Goal: Task Accomplishment & Management: Manage account settings

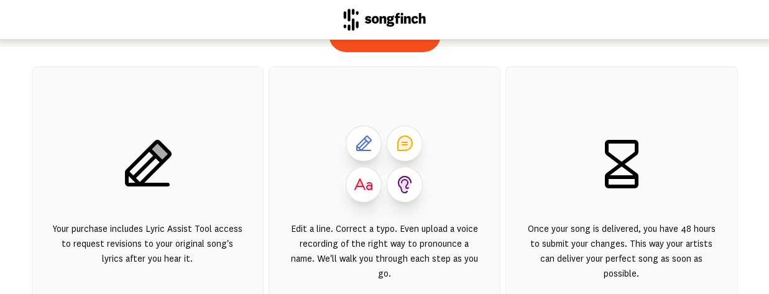
scroll to position [55, 0]
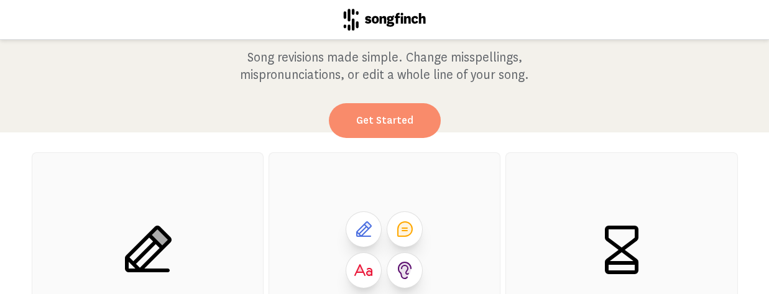
click at [379, 123] on link "Get Started" at bounding box center [385, 120] width 112 height 35
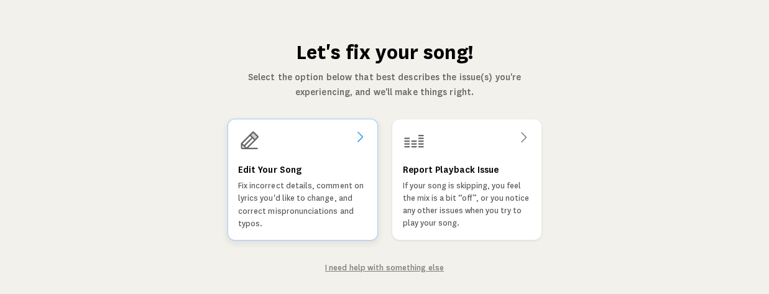
click at [256, 171] on h3 "Edit Your Song" at bounding box center [269, 169] width 63 height 15
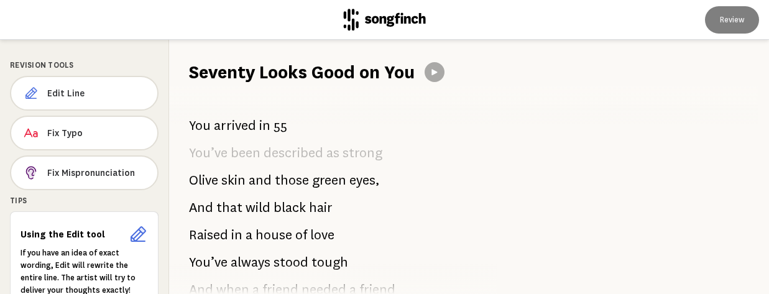
scroll to position [11, 0]
drag, startPoint x: 378, startPoint y: 152, endPoint x: 230, endPoint y: 157, distance: 148.1
click at [230, 157] on p "You’ve been described as strong" at bounding box center [285, 153] width 193 height 25
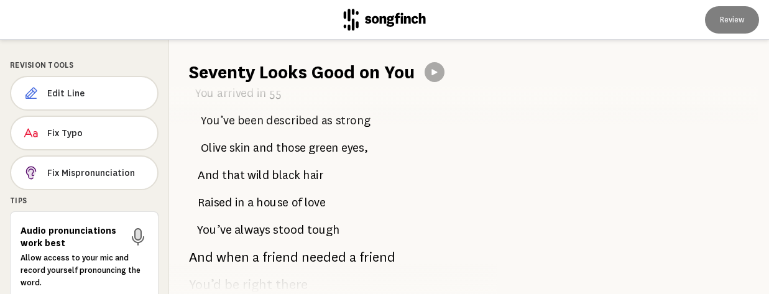
scroll to position [0, 0]
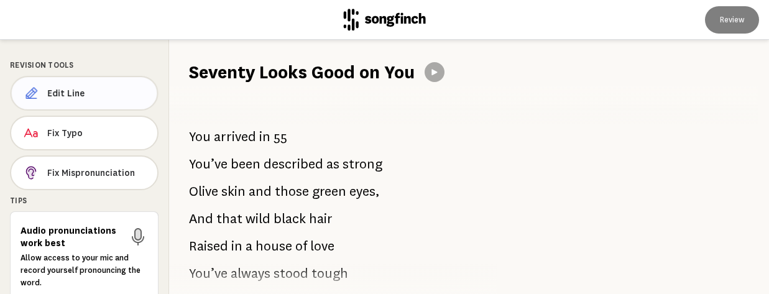
click at [63, 92] on span "Edit Line" at bounding box center [97, 93] width 100 height 12
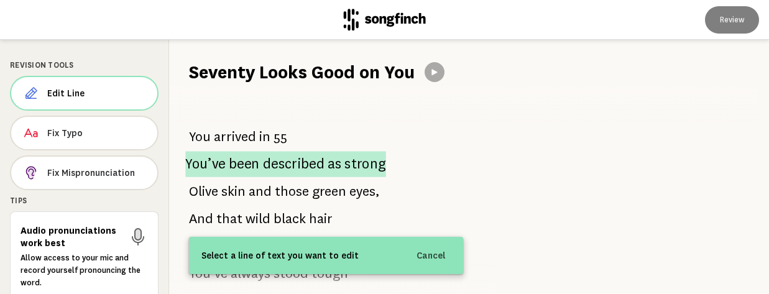
click at [296, 167] on span "described" at bounding box center [294, 164] width 62 height 26
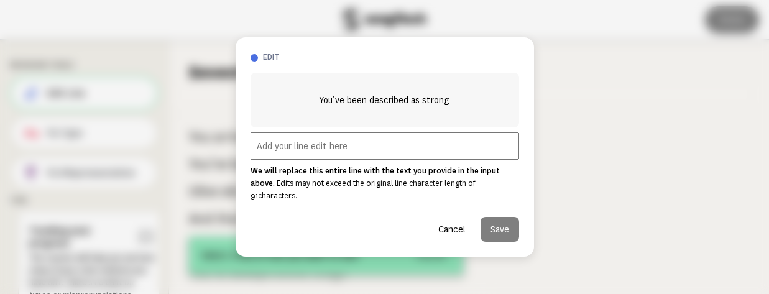
click at [261, 153] on input "text" at bounding box center [385, 145] width 269 height 27
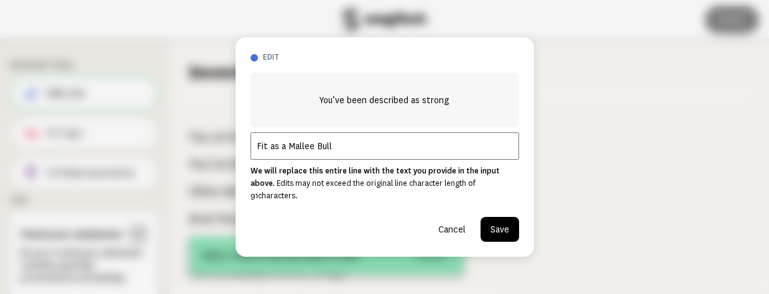
type input "Fit as a Mallee Bull"
click at [496, 225] on button "Save" at bounding box center [500, 229] width 39 height 25
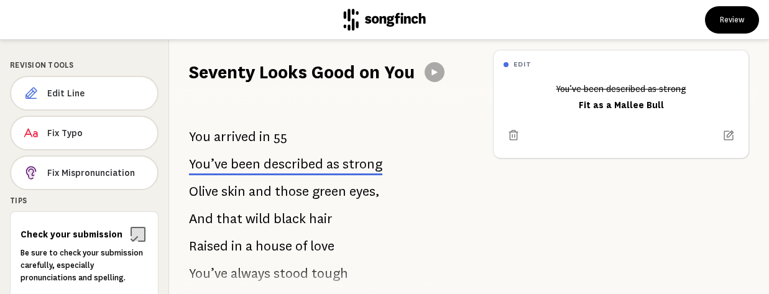
click at [20, 198] on div "Tips" at bounding box center [84, 200] width 149 height 11
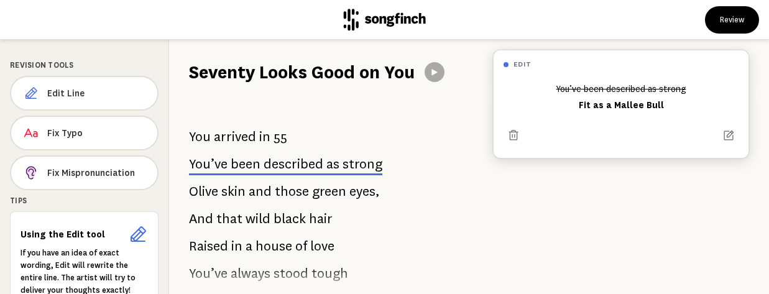
click at [671, 103] on div "You’ve been described as strong Fit as a Mallee Bull" at bounding box center [621, 96] width 235 height 37
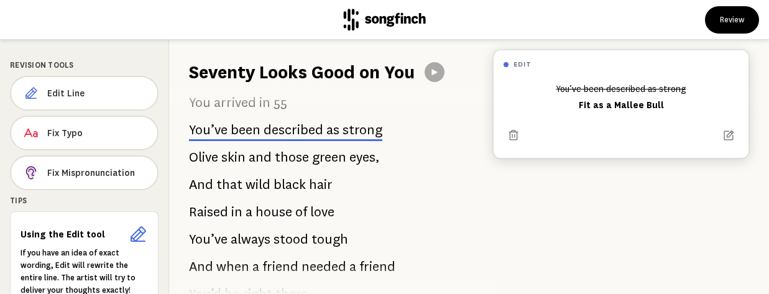
scroll to position [36, 0]
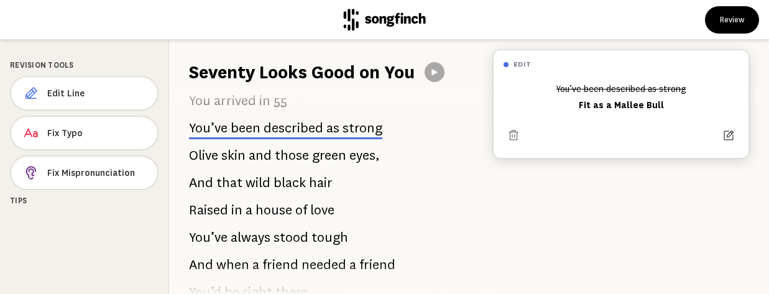
click at [725, 134] on icon at bounding box center [730, 136] width 10 height 10
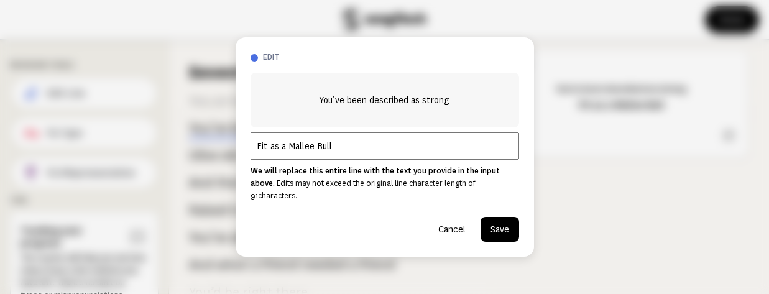
click at [345, 150] on input "Fit as a Mallee Bull" at bounding box center [385, 145] width 269 height 27
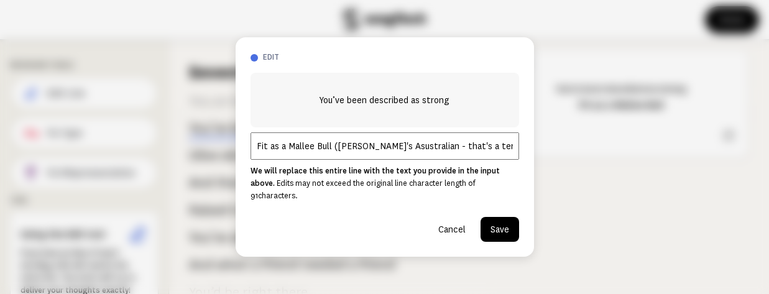
click at [351, 152] on input "Fit as a Mallee Bull ([PERSON_NAME]'s Asustralian - that's a term for" at bounding box center [385, 145] width 269 height 27
click at [376, 153] on input "Fit as a Mallee Bull ([PERSON_NAME]'s Asustralian - that's a term for" at bounding box center [385, 145] width 269 height 27
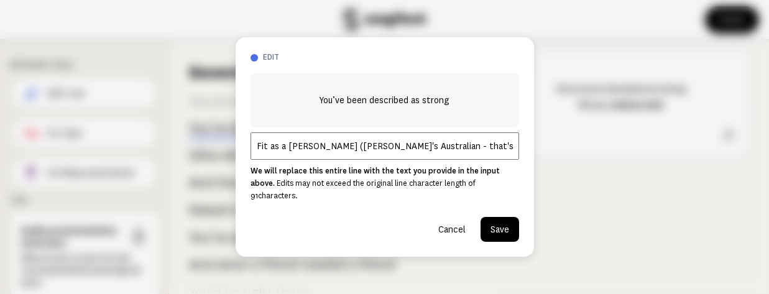
click at [489, 153] on input "Fit as a [PERSON_NAME] ([PERSON_NAME]'s Australian - that's a term for" at bounding box center [385, 145] width 269 height 27
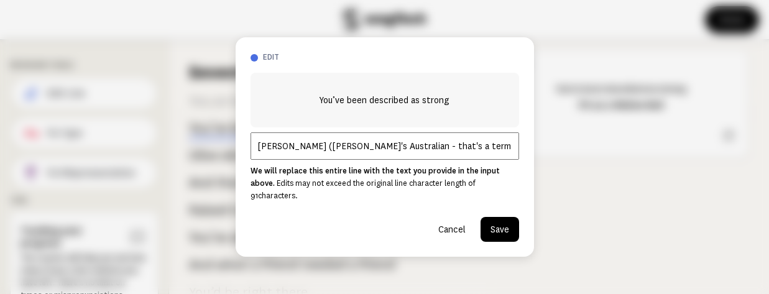
click at [305, 152] on input "Fit as a [PERSON_NAME] ([PERSON_NAME]'s Australian - that's a term for ultimate…" at bounding box center [385, 145] width 269 height 27
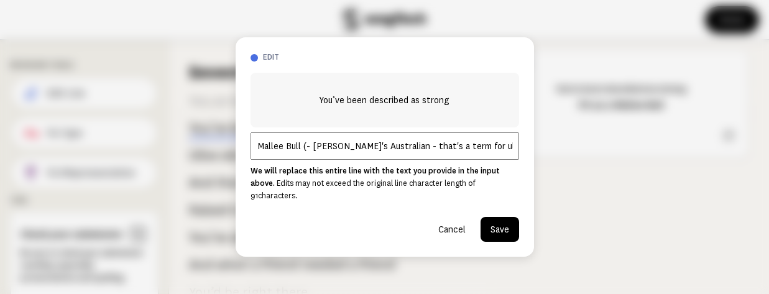
click at [310, 152] on input "Fit as a Mallee Bull (- [PERSON_NAME]'s Australian - that's a term for ultimate…" at bounding box center [385, 145] width 269 height 27
click at [340, 154] on input "Fit as a [PERSON_NAME] ([PERSON_NAME]'s Australian - that's a term for ultimate…" at bounding box center [385, 145] width 269 height 27
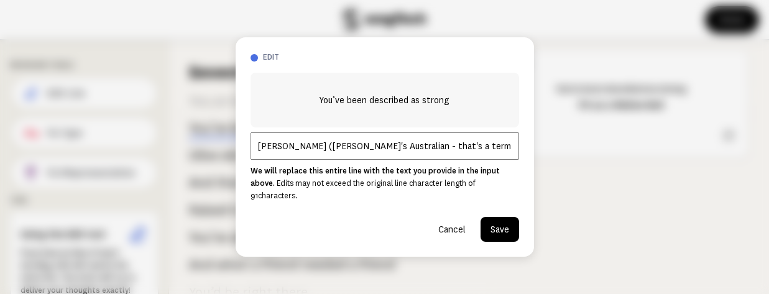
click at [340, 154] on input "Fit as a [PERSON_NAME] ([PERSON_NAME]'s Australian - that's a term for ultimate…" at bounding box center [385, 145] width 269 height 27
click at [514, 152] on input "Fit as a [PERSON_NAME] ([PERSON_NAME] )- [PERSON_NAME]'s Australian - that's a …" at bounding box center [385, 145] width 269 height 27
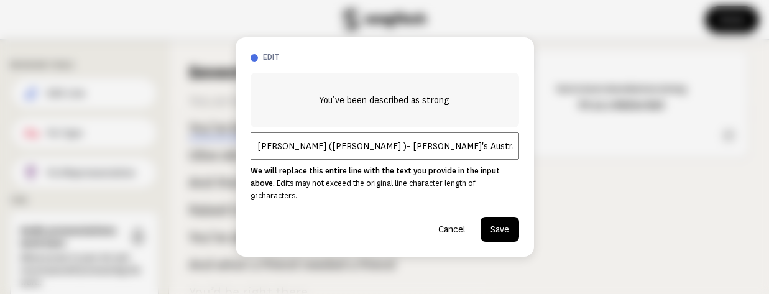
click at [515, 153] on input "Fit as a [PERSON_NAME] ([PERSON_NAME] )- [PERSON_NAME]'s Australian - that's a …" at bounding box center [385, 145] width 269 height 27
click at [513, 155] on input "Fit as a [PERSON_NAME] ([PERSON_NAME] )- [PERSON_NAME]'s Australian - that's a …" at bounding box center [385, 145] width 269 height 27
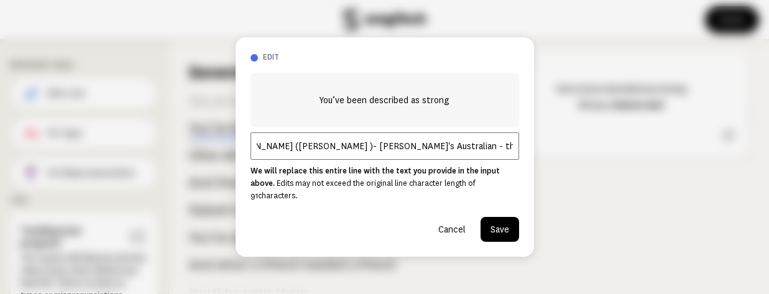
scroll to position [0, 73]
type input "Fit as a [PERSON_NAME] ([PERSON_NAME] )- [PERSON_NAME]'s Australian - that's a …"
click at [500, 217] on button "Save" at bounding box center [500, 229] width 39 height 25
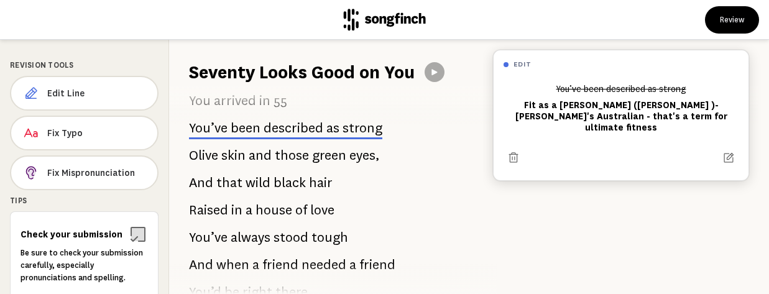
click at [512, 63] on div "edit" at bounding box center [621, 64] width 255 height 28
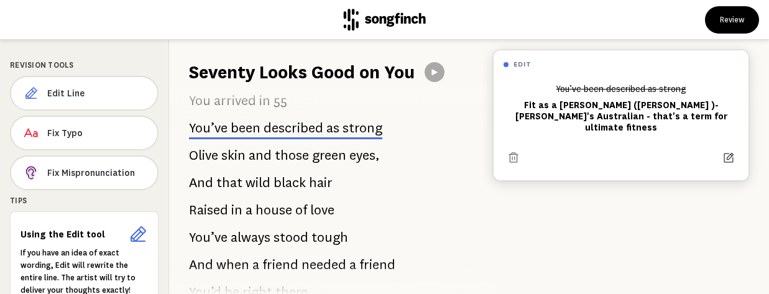
click at [730, 152] on icon at bounding box center [729, 158] width 12 height 12
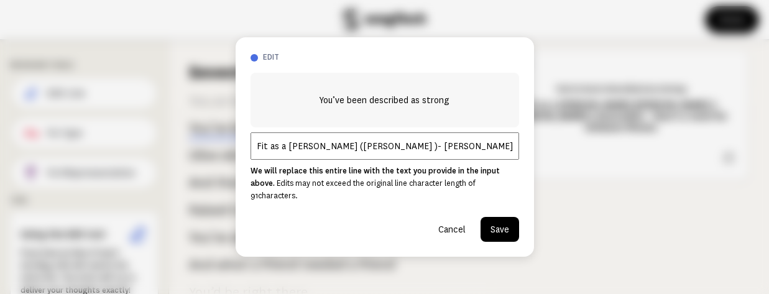
scroll to position [0, 73]
click at [514, 151] on input "Fit as a [PERSON_NAME] ([PERSON_NAME] )- [PERSON_NAME]'s Australian - that's a …" at bounding box center [385, 145] width 269 height 27
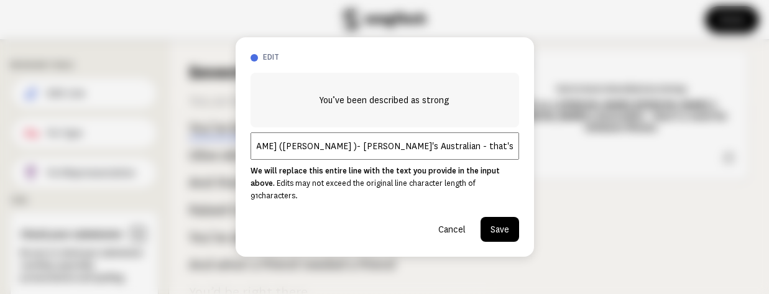
scroll to position [0, 86]
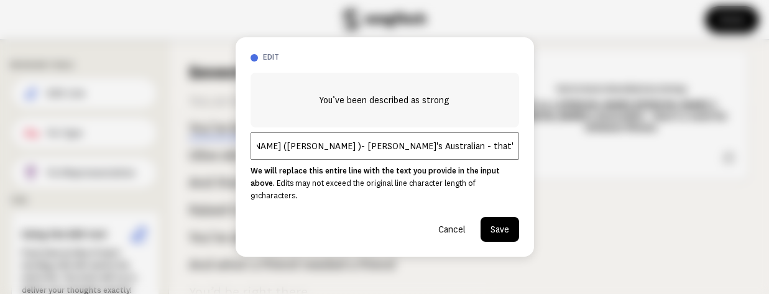
type input "Fit as a [PERSON_NAME] ([PERSON_NAME] )- [PERSON_NAME]'s Australian - that's a …"
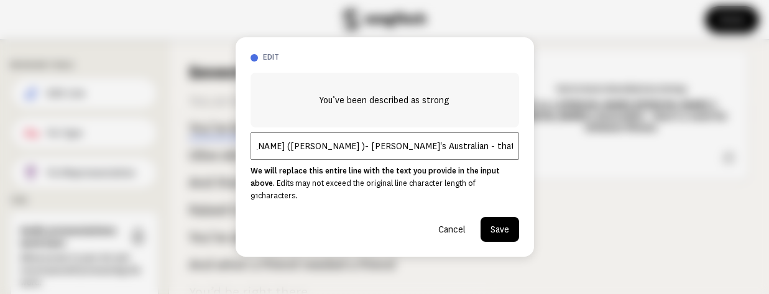
scroll to position [0, 0]
click at [503, 221] on button "Save" at bounding box center [500, 229] width 39 height 25
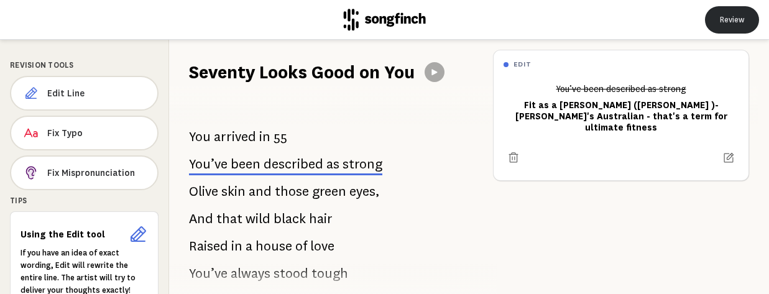
click at [731, 19] on button "Review" at bounding box center [732, 19] width 54 height 27
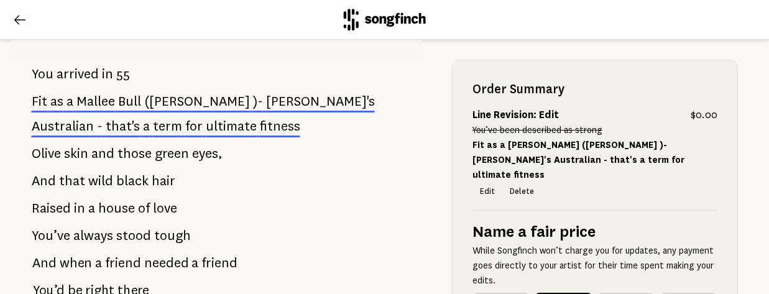
scroll to position [215, 0]
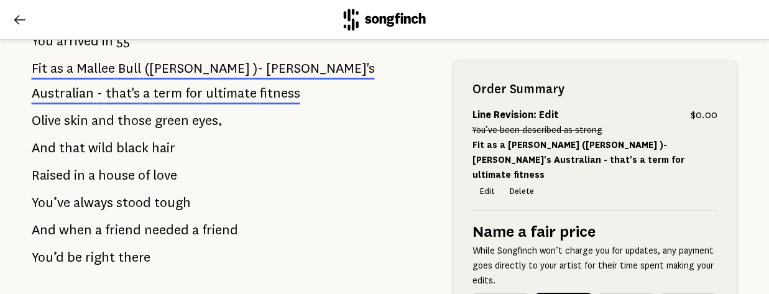
drag, startPoint x: 463, startPoint y: 10, endPoint x: 462, endPoint y: -20, distance: 29.9
click at [462, 0] on html "Almost done! Let’s review... This looks great! [PERSON_NAME] will review your s…" at bounding box center [384, 147] width 769 height 294
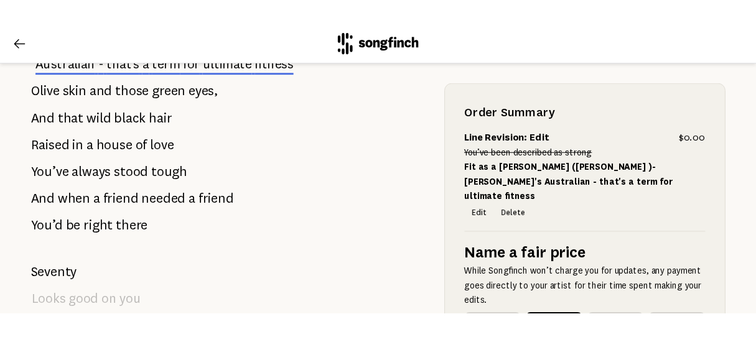
scroll to position [289, 0]
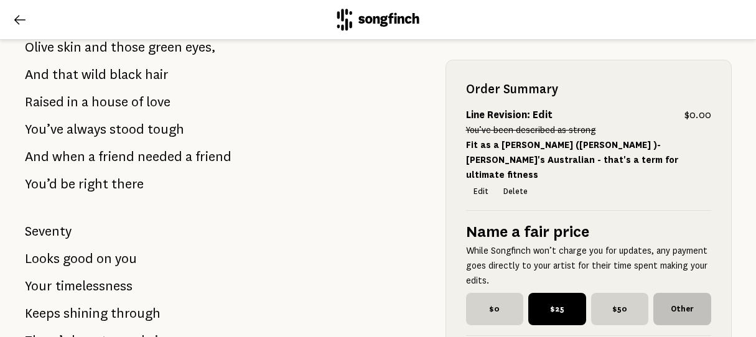
click at [683, 294] on span "Other" at bounding box center [682, 309] width 58 height 32
click at [661, 294] on input "Other" at bounding box center [657, 297] width 8 height 8
checkbox input "true"
radio input "false"
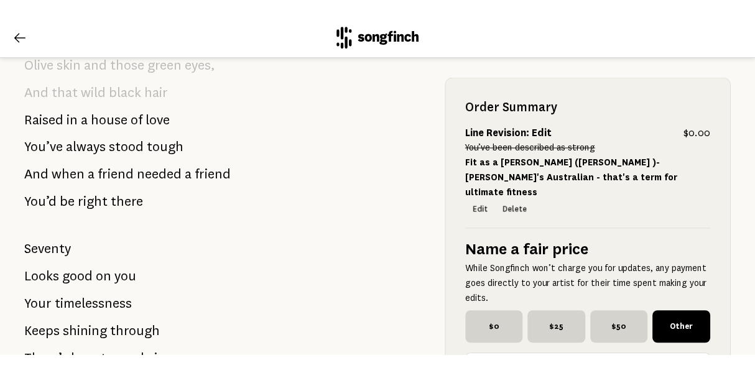
scroll to position [374, 0]
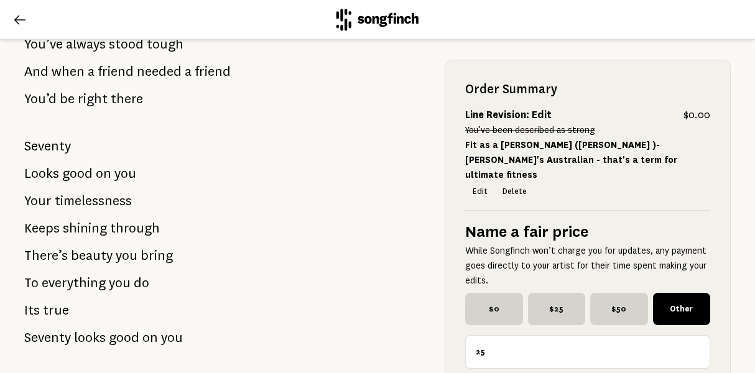
drag, startPoint x: 491, startPoint y: 332, endPoint x: 462, endPoint y: 332, distance: 28.6
click at [463, 294] on label "25" at bounding box center [588, 349] width 250 height 39
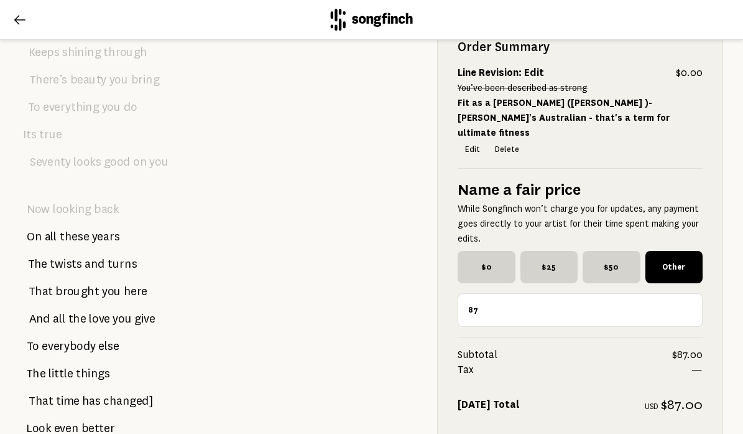
scroll to position [2261, 0]
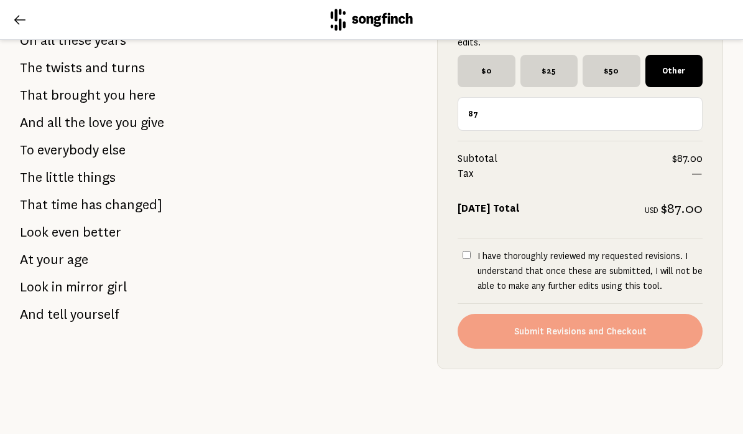
type input "87"
click at [466, 251] on input "I have thoroughly reviewed my requested revisions. I understand that once these…" at bounding box center [467, 255] width 8 height 8
checkbox input "true"
